Goal: Navigation & Orientation: Find specific page/section

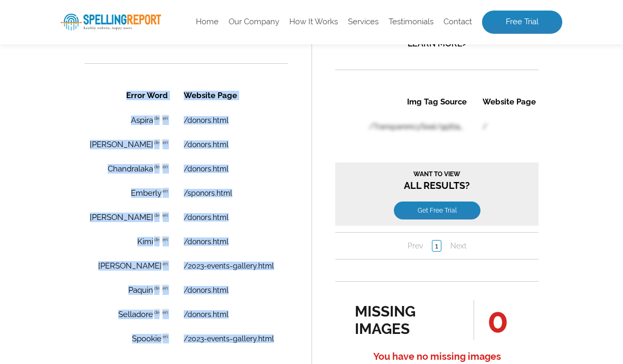
scroll to position [0, 24]
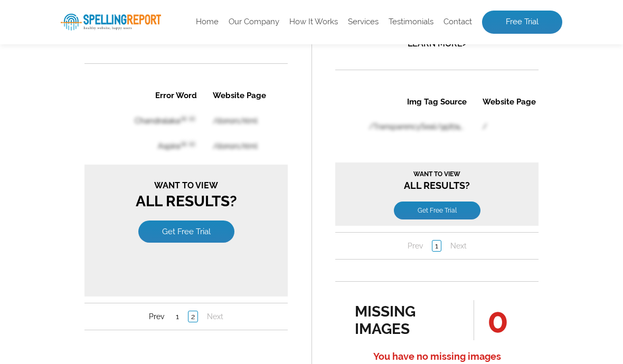
scroll to position [0, -1]
click at [180, 322] on link "1" at bounding box center [177, 316] width 8 height 11
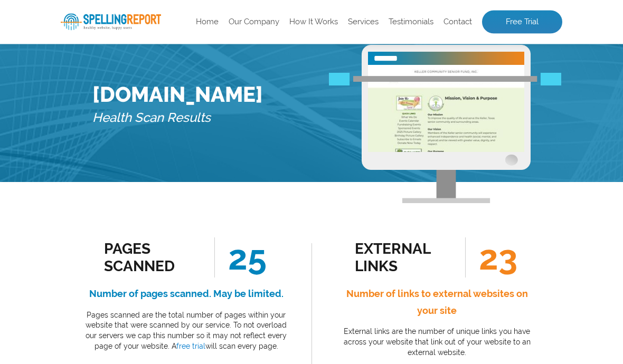
scroll to position [0, 0]
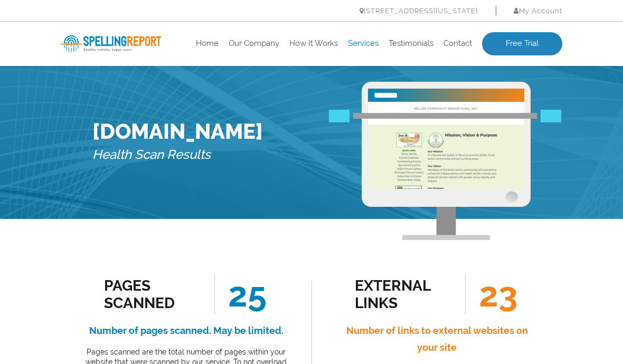
click at [360, 48] on link "Services" at bounding box center [363, 44] width 31 height 11
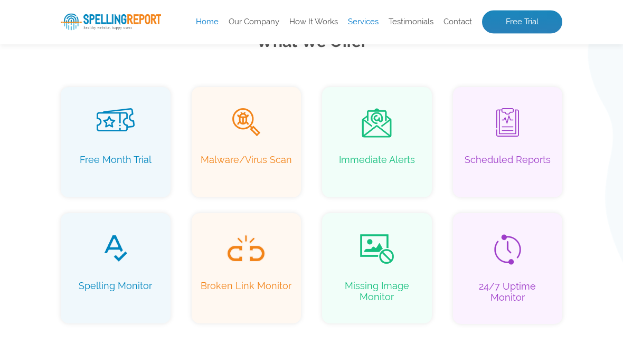
scroll to position [680, 0]
click at [127, 285] on p "Spelling Monitor" at bounding box center [115, 293] width 99 height 24
click at [118, 287] on p "Spelling Monitor" at bounding box center [115, 293] width 99 height 24
click at [119, 254] on img at bounding box center [115, 247] width 27 height 30
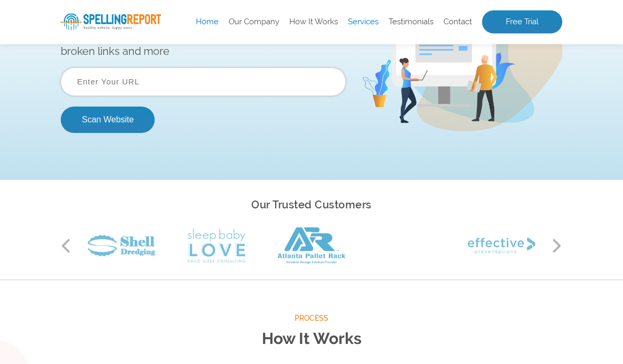
scroll to position [0, 0]
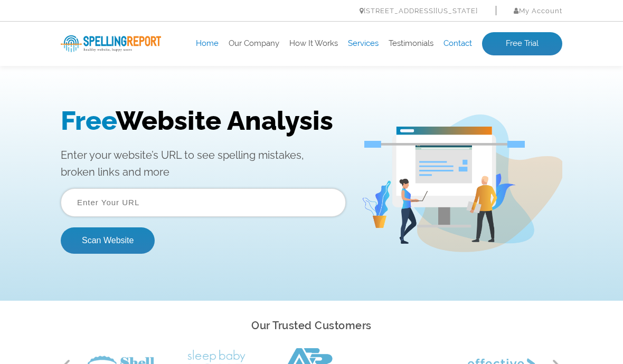
click at [460, 43] on link "Contact" at bounding box center [458, 44] width 29 height 11
click at [458, 43] on link "Contact" at bounding box center [458, 44] width 29 height 11
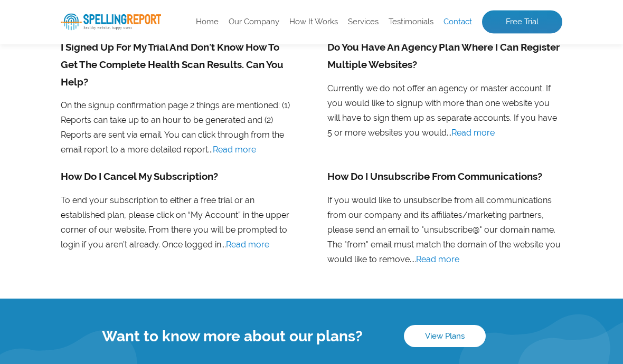
scroll to position [943, 0]
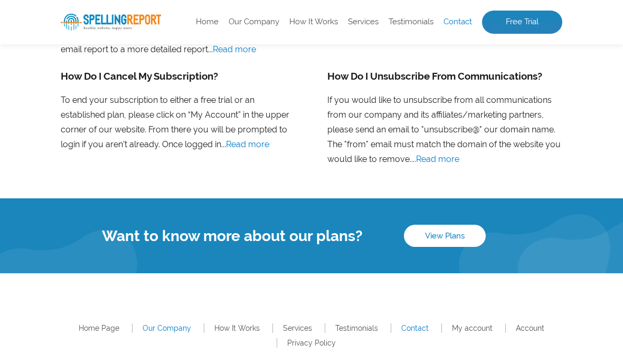
click at [165, 329] on link "Our Company" at bounding box center [167, 328] width 49 height 8
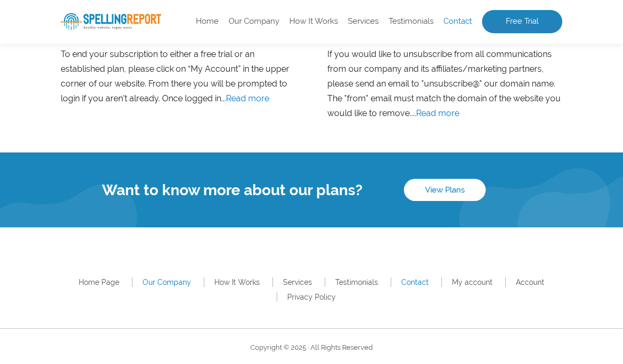
scroll to position [989, 0]
